Goal: Find specific page/section: Find specific page/section

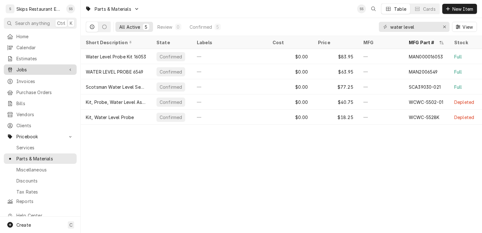
click at [22, 68] on span "Jobs" at bounding box center [40, 69] width 48 height 7
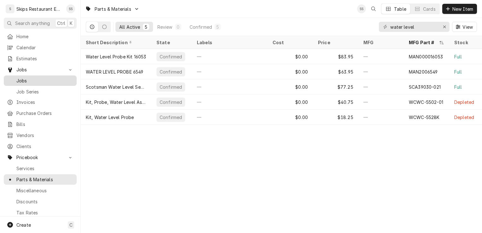
click at [23, 79] on span "Jobs" at bounding box center [44, 80] width 57 height 7
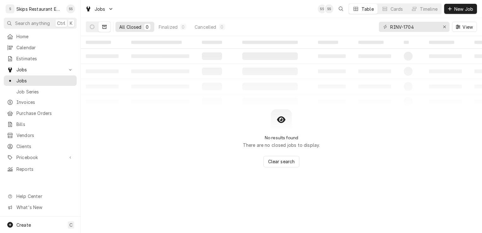
click at [103, 27] on button "Dynamic Content Wrapper" at bounding box center [104, 27] width 12 height 10
click at [91, 24] on button "Dynamic Content Wrapper" at bounding box center [92, 27] width 12 height 10
click at [444, 27] on icon "Erase input" at bounding box center [444, 27] width 3 height 4
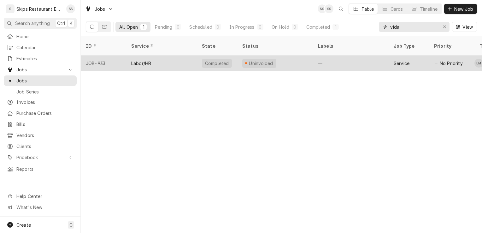
type input "vida"
click at [138, 60] on div "Labor/HR" at bounding box center [141, 63] width 20 height 7
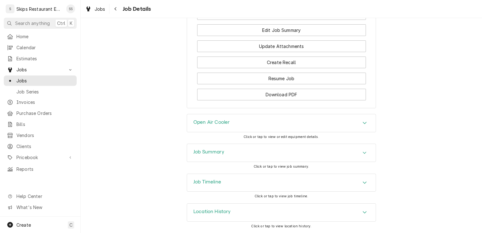
scroll to position [488, 0]
click at [363, 153] on icon "Accordion Header" at bounding box center [365, 152] width 4 height 5
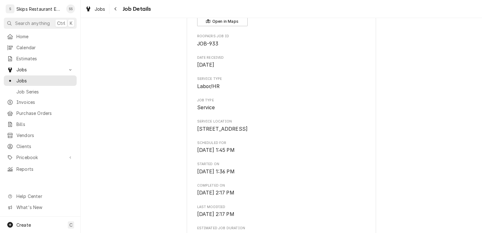
scroll to position [50, 0]
